Goal: Information Seeking & Learning: Learn about a topic

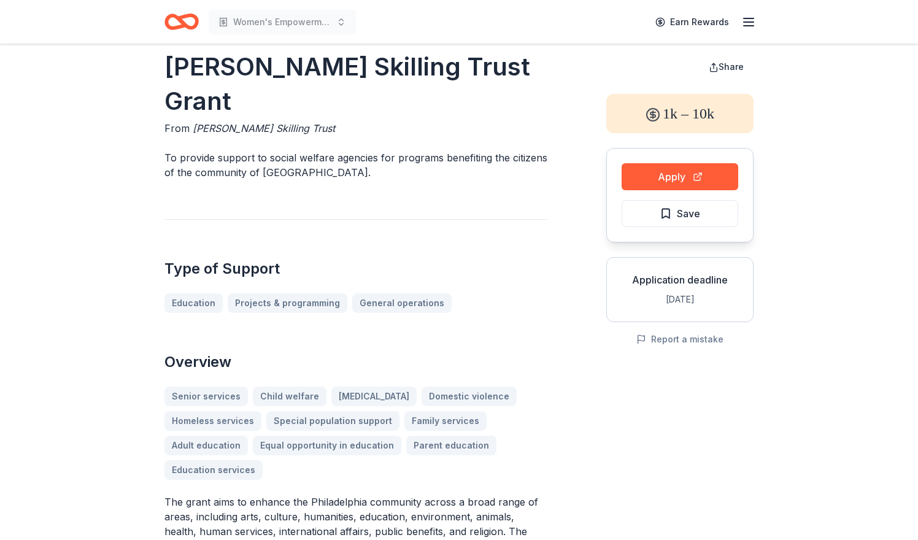
scroll to position [20, 0]
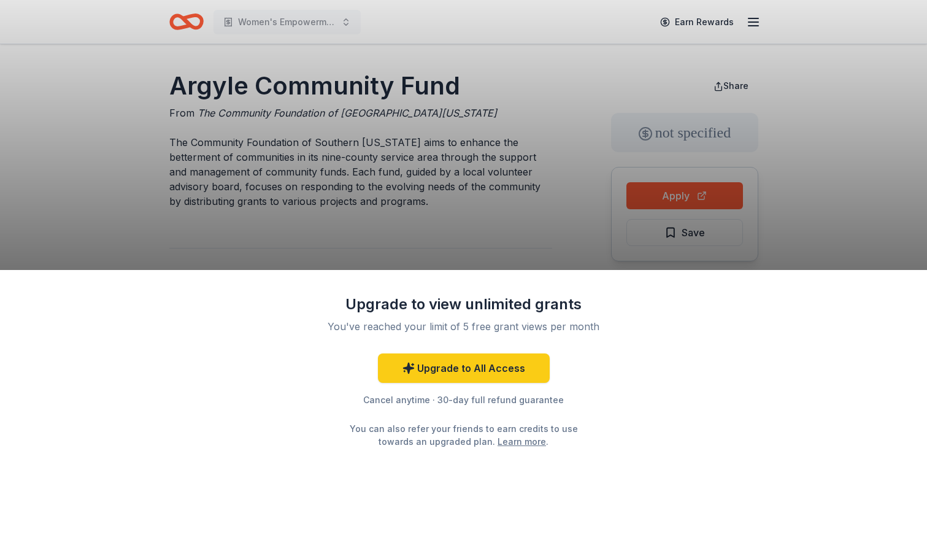
click at [277, 218] on div "Upgrade to view unlimited grants You've reached your limit of 5 free grant view…" at bounding box center [463, 270] width 927 height 540
drag, startPoint x: 466, startPoint y: 91, endPoint x: 314, endPoint y: 89, distance: 152.2
click at [314, 89] on div "Upgrade to view unlimited grants You've reached your limit of 5 free grant view…" at bounding box center [463, 270] width 927 height 540
